Goal: Task Accomplishment & Management: Manage account settings

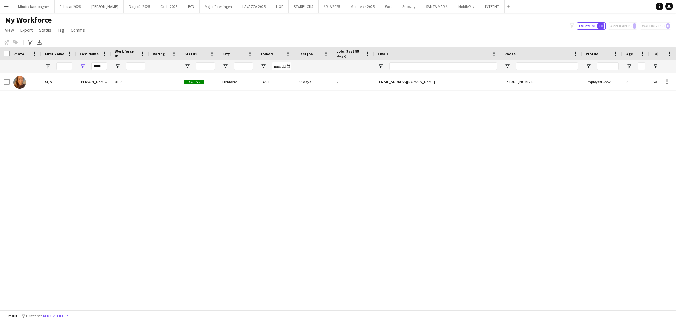
drag, startPoint x: 0, startPoint y: 0, endPoint x: 101, endPoint y: 65, distance: 120.0
click at [101, 65] on input "*****" at bounding box center [99, 66] width 16 height 8
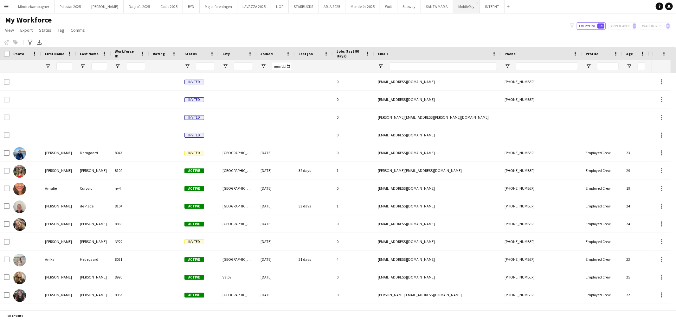
click at [454, 6] on button "MobilePay Close" at bounding box center [467, 6] width 27 height 12
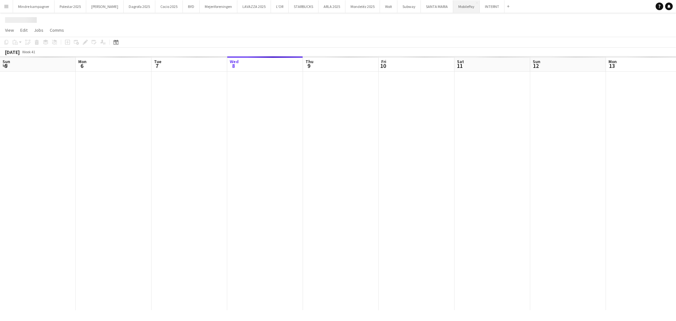
scroll to position [0, 151]
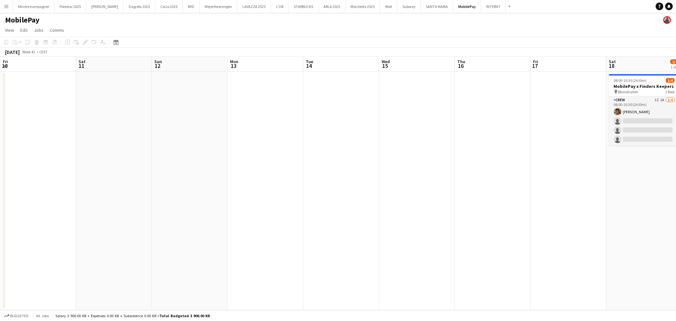
drag, startPoint x: 231, startPoint y: 213, endPoint x: 262, endPoint y: 209, distance: 31.3
click at [123, 212] on app-calendar-viewport "Wed 8 Thu 9 Fri 10 Sat 11 Sun 12 Mon 13 Tue 14 Wed 15 Thu 16 Fri 17 Sat 18 1/4 …" at bounding box center [338, 183] width 676 height 254
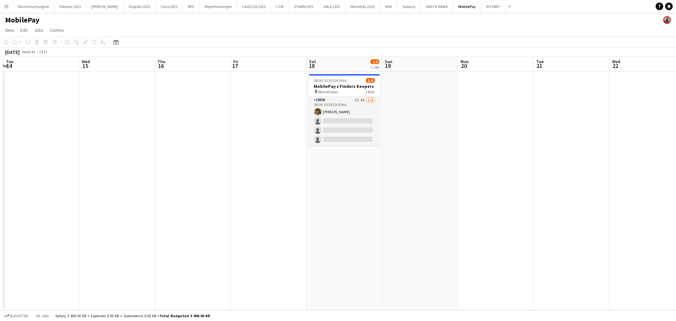
scroll to position [0, 249]
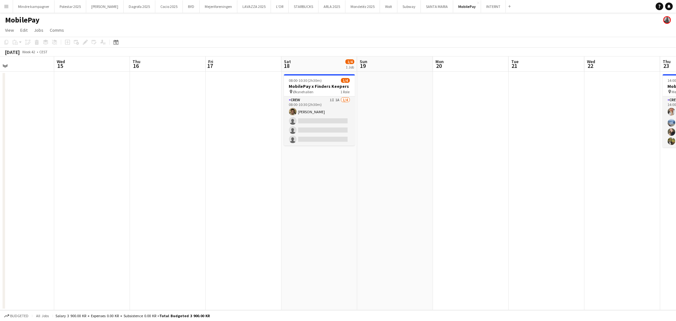
drag, startPoint x: 425, startPoint y: 209, endPoint x: 243, endPoint y: 214, distance: 181.8
click at [243, 214] on app-calendar-viewport "Sat 11 Sun 12 Mon 13 Tue 14 Wed 15 Thu 16 Fri 17 Sat 18 1/4 1 Job Sun 19 Mon 20…" at bounding box center [338, 183] width 676 height 254
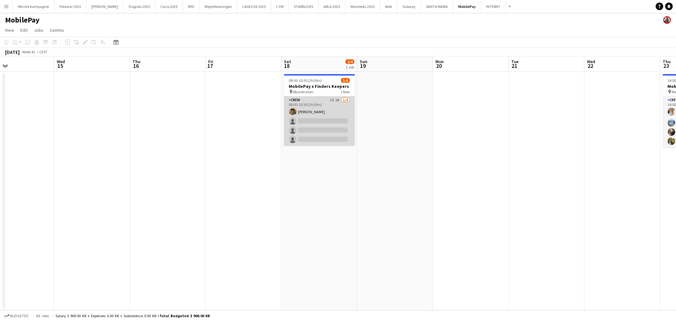
click at [347, 101] on app-card-role "Crew 1I 1A [DATE] 08:00-10:30 (2h30m) [PERSON_NAME] single-neutral-actions sing…" at bounding box center [319, 120] width 71 height 49
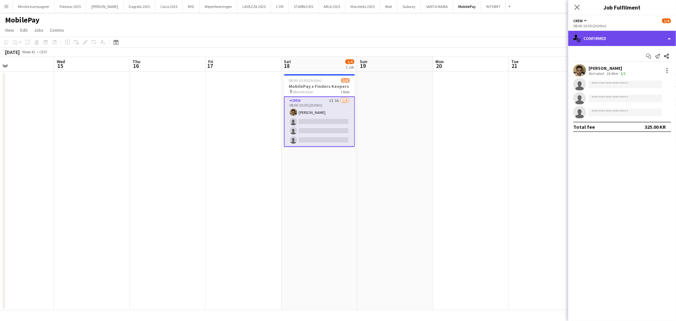
click at [609, 37] on div "single-neutral-actions-check-2 Confirmed" at bounding box center [623, 38] width 108 height 15
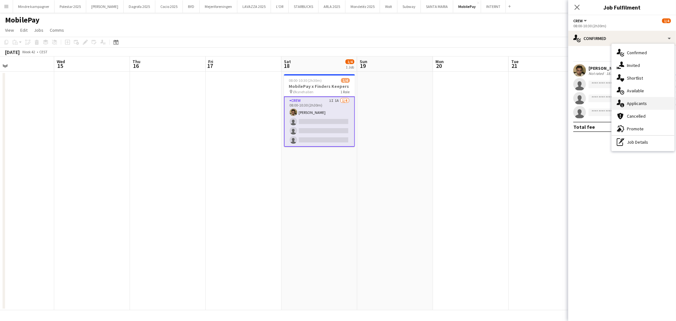
click at [636, 103] on span "Applicants" at bounding box center [637, 104] width 20 height 6
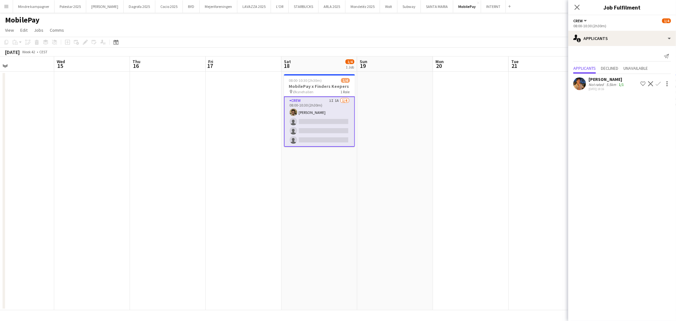
click at [658, 83] on app-icon "Confirm" at bounding box center [658, 83] width 5 height 5
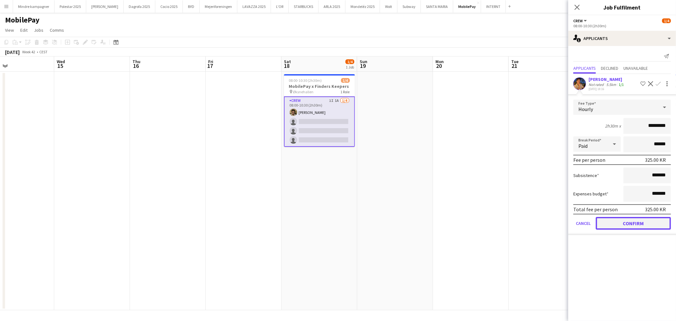
click at [632, 222] on button "Confirm" at bounding box center [633, 223] width 75 height 13
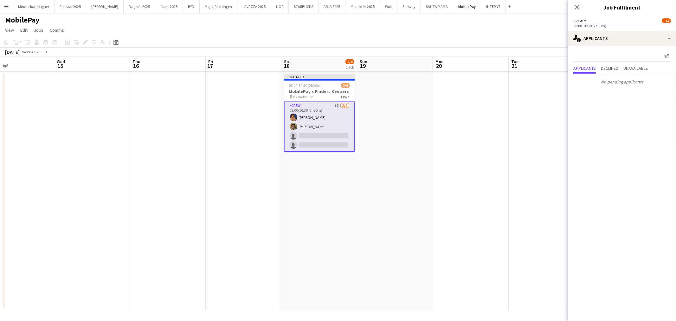
click at [490, 217] on app-date-cell at bounding box center [471, 191] width 76 height 238
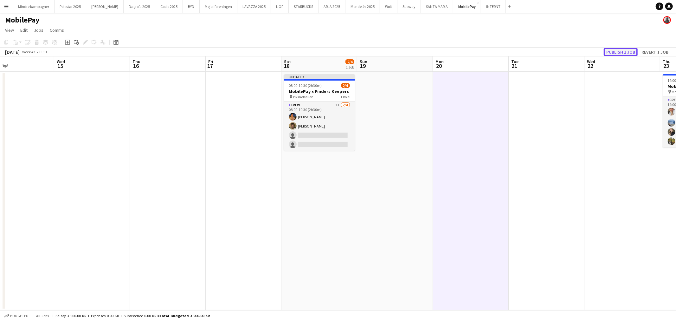
click at [628, 51] on button "Publish 1 job" at bounding box center [621, 52] width 34 height 8
